Goal: Navigation & Orientation: Find specific page/section

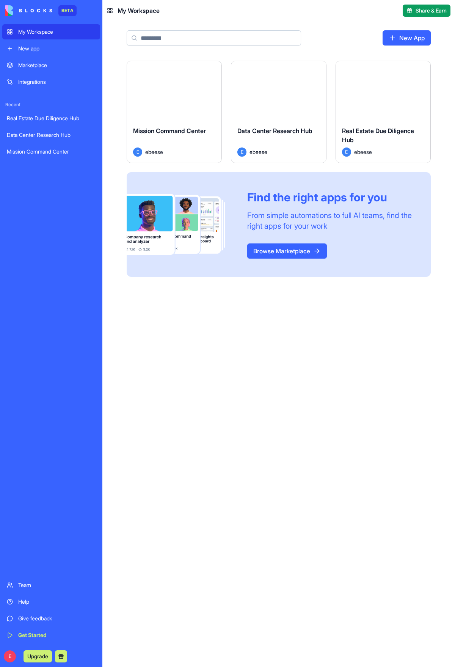
click at [296, 98] on div "Launch" at bounding box center [278, 90] width 94 height 59
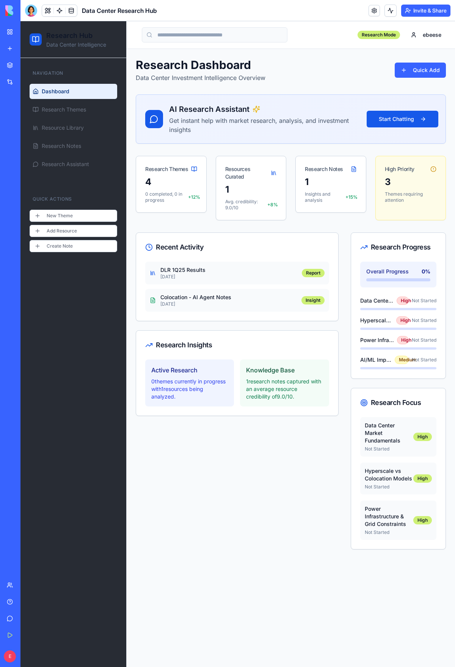
click at [208, 304] on p "[DATE]" at bounding box center [229, 304] width 137 height 6
click at [15, 59] on link "Marketplace" at bounding box center [17, 65] width 30 height 15
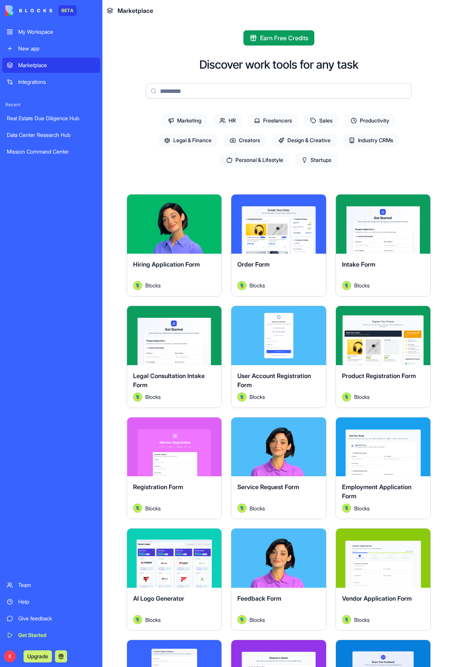
click at [49, 135] on div "Data Center Research Hub" at bounding box center [51, 135] width 89 height 8
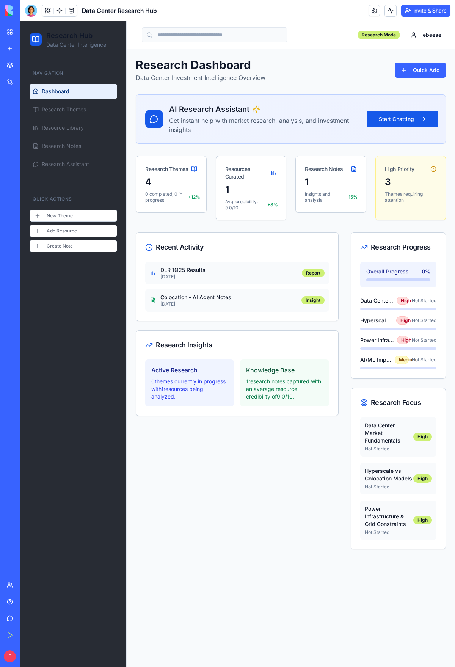
click at [248, 634] on main "Toggle sidebar Research Mode ebeese Research Dashboard Data Center Investment I…" at bounding box center [291, 344] width 329 height 646
click at [264, 497] on div "Recent Activity DLR 1Q25 Results 6 days ago Report Colocation - AI Agent Notes …" at bounding box center [237, 391] width 203 height 317
click at [242, 584] on main "Toggle sidebar Research Mode ebeese Research Dashboard Data Center Investment I…" at bounding box center [291, 344] width 329 height 646
click at [73, 115] on link "Research Themes" at bounding box center [74, 109] width 88 height 15
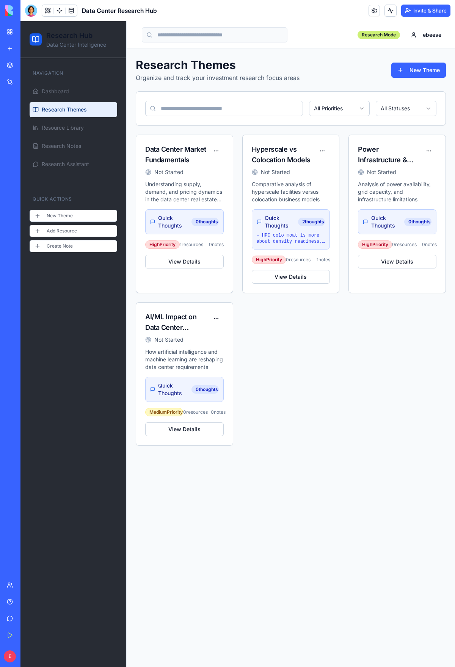
click at [14, 27] on link "My Workspace" at bounding box center [17, 31] width 30 height 15
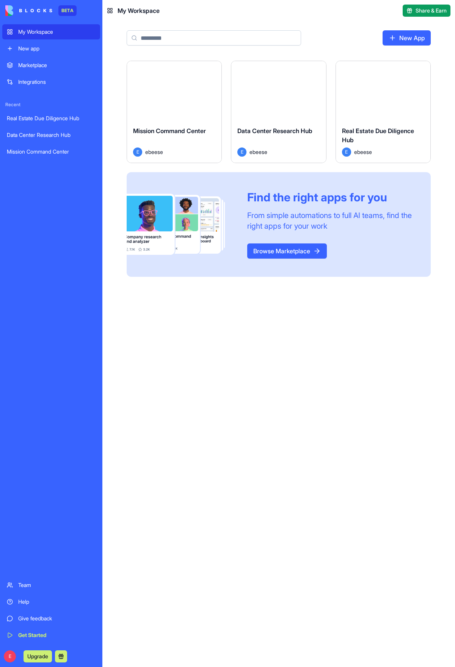
click at [74, 152] on div "Mission Command Center" at bounding box center [51, 152] width 89 height 8
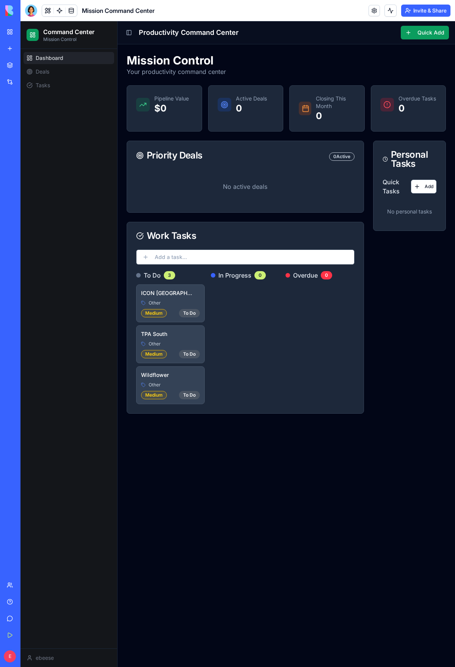
click at [239, 110] on p "0" at bounding box center [251, 108] width 31 height 12
click at [79, 141] on div "Dashboard Deals Tasks" at bounding box center [68, 349] width 97 height 600
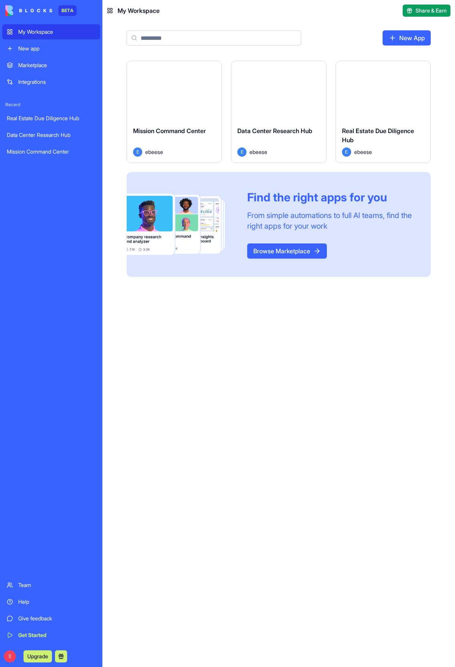
click at [120, 220] on div "Launch Mission Command Center E ebeese Launch Data Center Research Hub E ebeese…" at bounding box center [278, 173] width 353 height 225
click at [271, 355] on div "Launch Mission Command Center E ebeese Launch Data Center Research Hub E ebeese…" at bounding box center [278, 364] width 353 height 607
click at [268, 417] on div "Launch Mission Command Center E ebeese Launch Data Center Research Hub E ebeese…" at bounding box center [278, 364] width 353 height 607
drag, startPoint x: 118, startPoint y: 100, endPoint x: 119, endPoint y: 105, distance: 5.9
click at [118, 100] on div "Launch Mission Command Center E ebeese Launch Data Center Research Hub E ebeese…" at bounding box center [278, 173] width 353 height 225
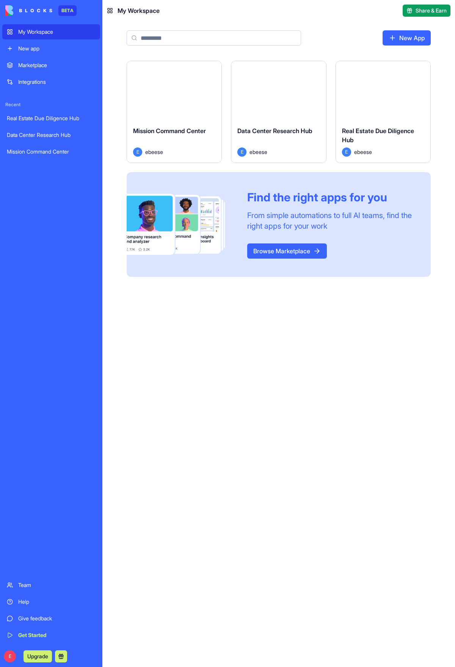
click at [175, 308] on div "Launch Mission Command Center E ebeese Launch Data Center Research Hub E ebeese…" at bounding box center [278, 364] width 353 height 607
click at [209, 314] on div "Launch Mission Command Center E ebeese Launch Data Center Research Hub E ebeese…" at bounding box center [278, 364] width 353 height 607
